Goal: Register for event/course

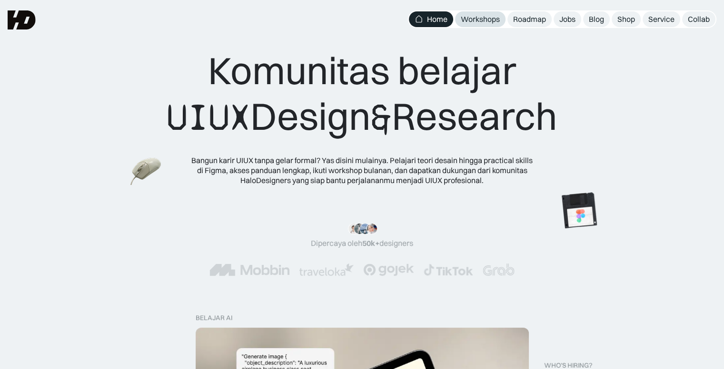
click at [461, 24] on div "Workshops" at bounding box center [480, 19] width 39 height 10
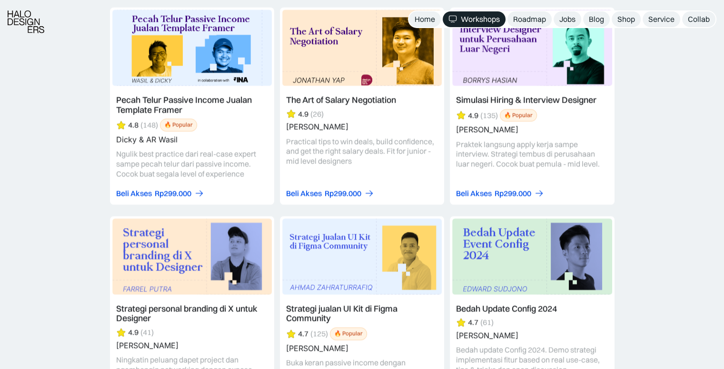
scroll to position [1793, 0]
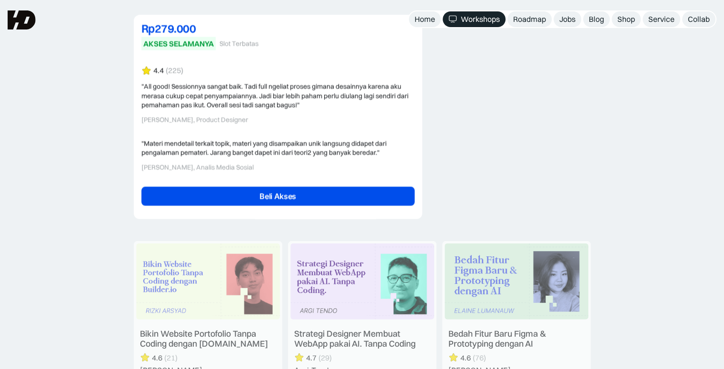
scroll to position [2003, 0]
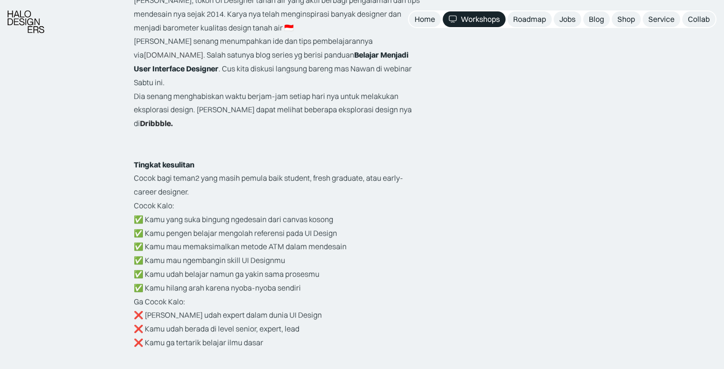
scroll to position [1457, 0]
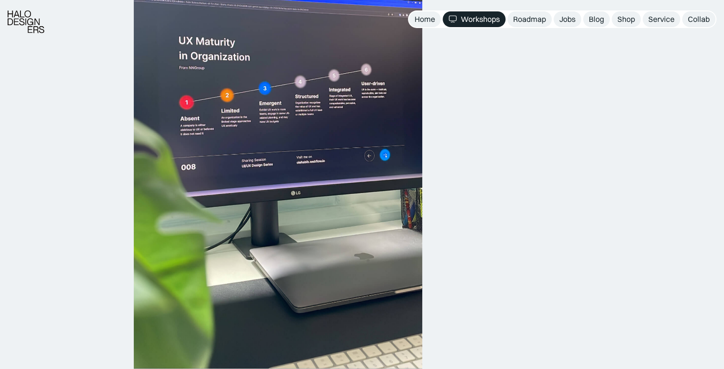
scroll to position [564, 0]
